Goal: Find specific page/section: Find specific page/section

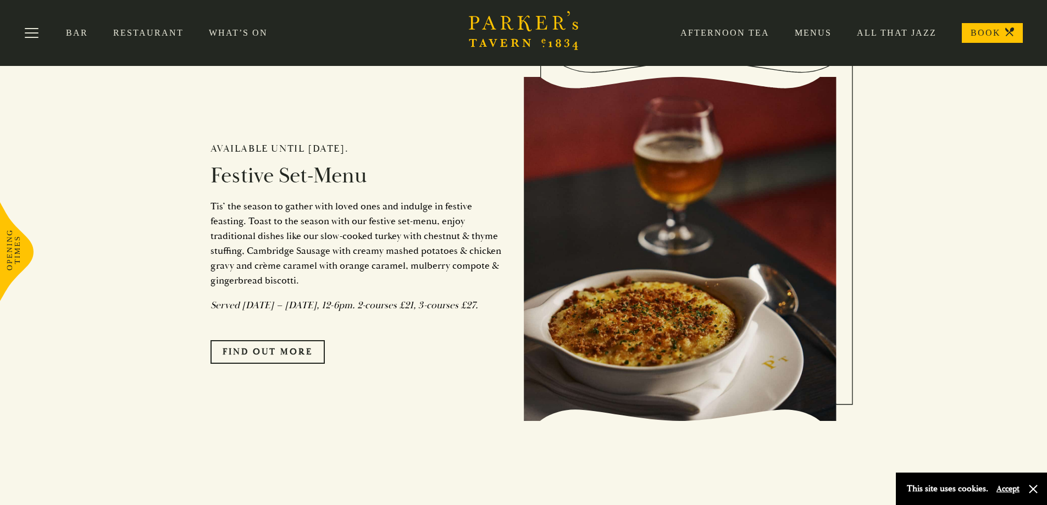
scroll to position [879, 0]
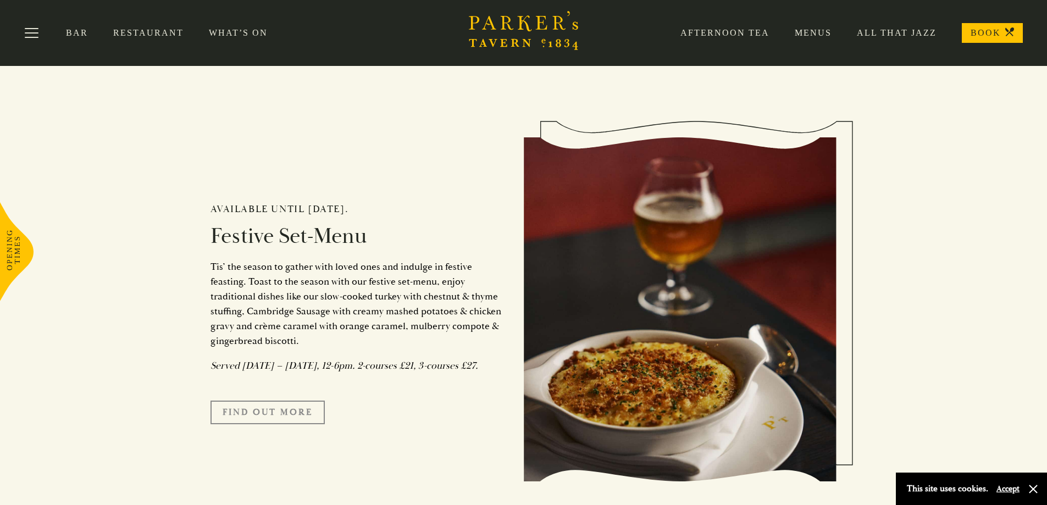
click at [265, 424] on link "FIND OUT MORE" at bounding box center [267, 412] width 114 height 23
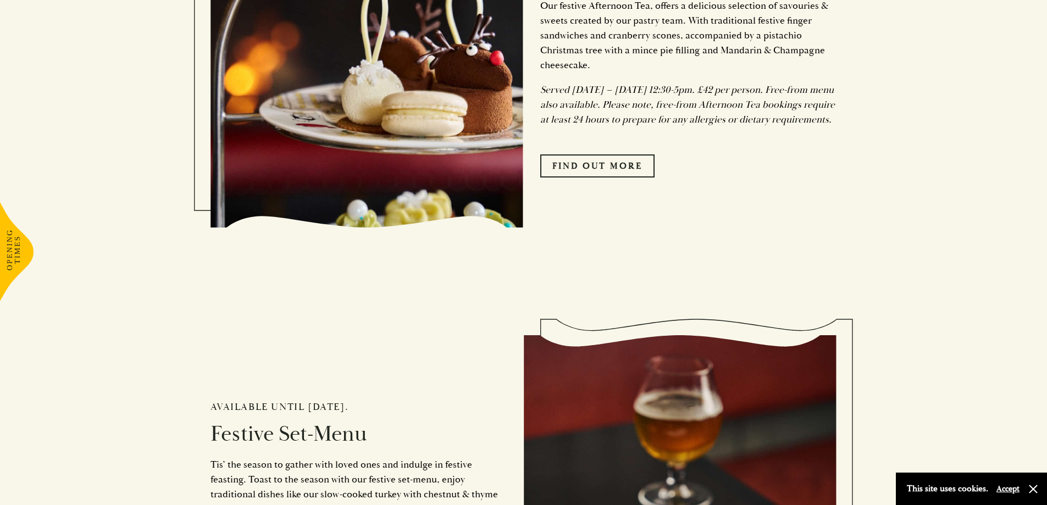
scroll to position [879, 0]
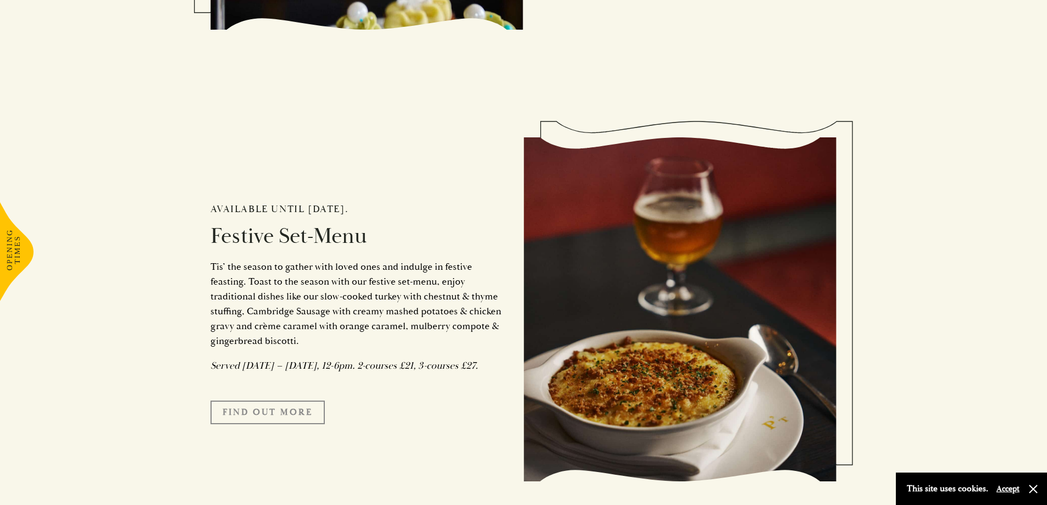
click at [272, 418] on link "FIND OUT MORE" at bounding box center [267, 412] width 114 height 23
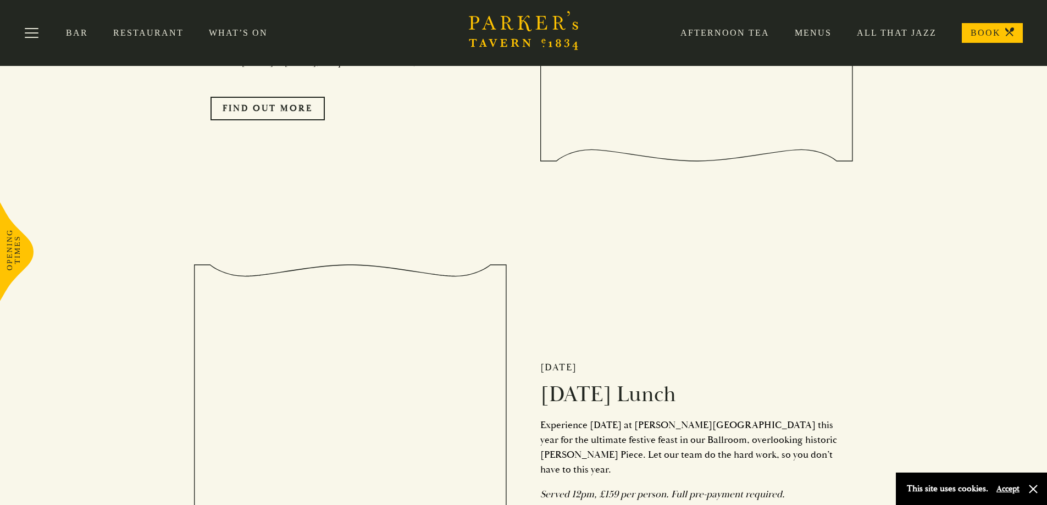
scroll to position [1154, 0]
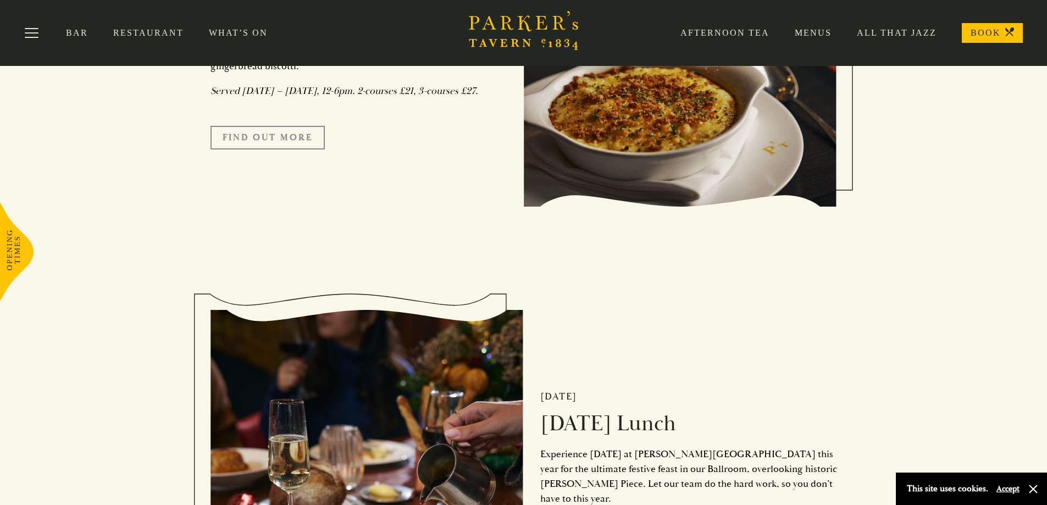
click at [270, 149] on link "FIND OUT MORE" at bounding box center [267, 137] width 114 height 23
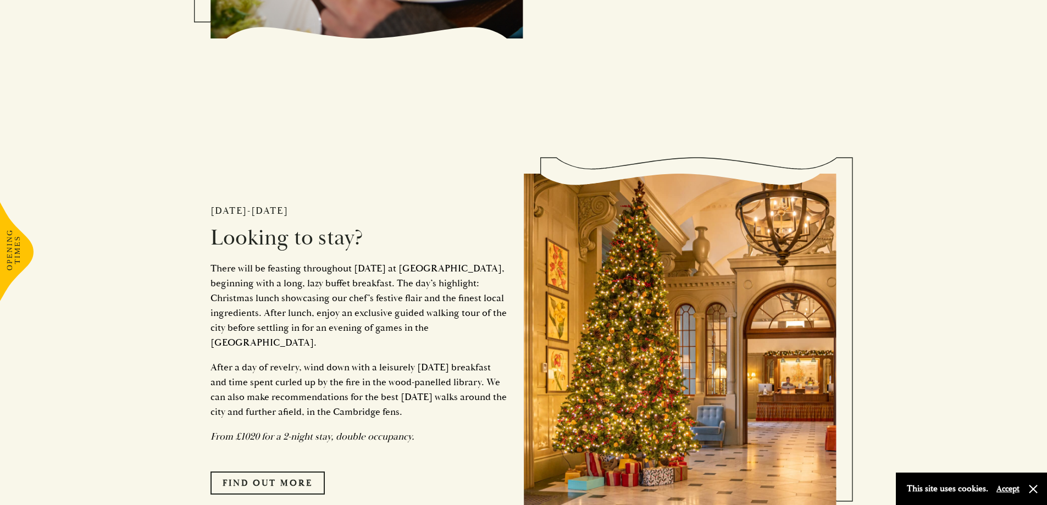
scroll to position [1924, 0]
